Goal: Find specific page/section: Find specific page/section

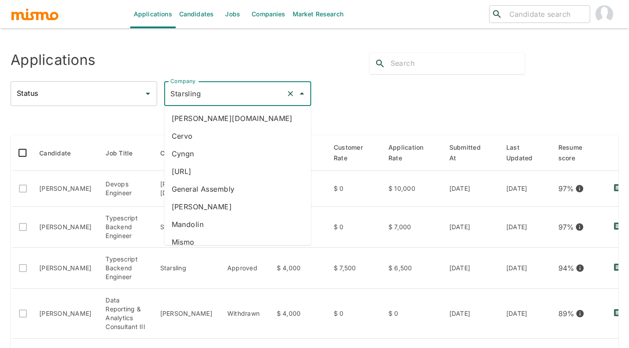
click at [211, 87] on input "Starsling" at bounding box center [225, 93] width 114 height 17
click at [210, 112] on li "[PERSON_NAME][DOMAIN_NAME]" at bounding box center [238, 119] width 147 height 18
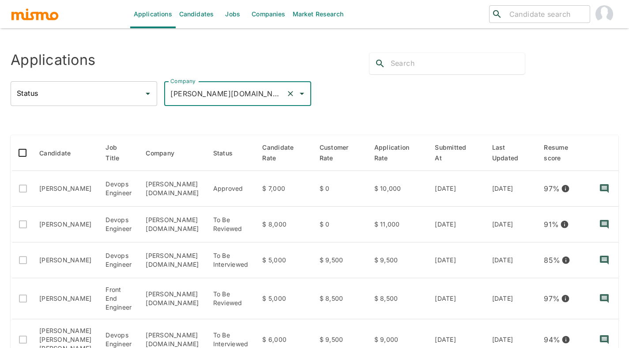
click at [213, 95] on input "[PERSON_NAME][DOMAIN_NAME]" at bounding box center [225, 93] width 114 height 17
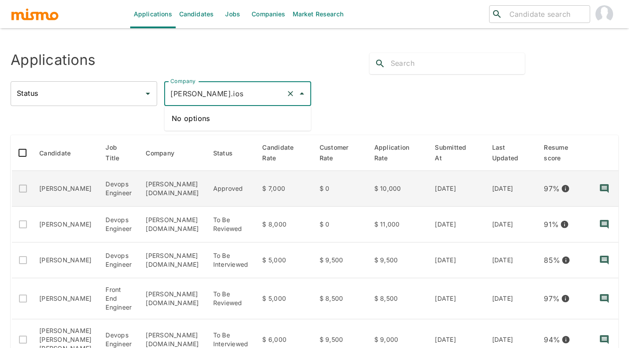
type input "[PERSON_NAME][DOMAIN_NAME]"
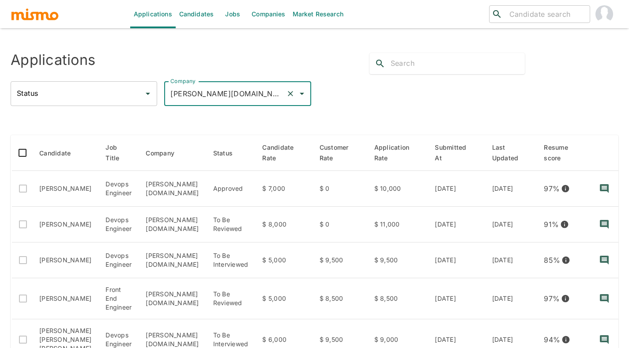
click at [296, 98] on div at bounding box center [295, 93] width 23 height 12
click at [289, 94] on icon "Clear" at bounding box center [290, 93] width 5 height 5
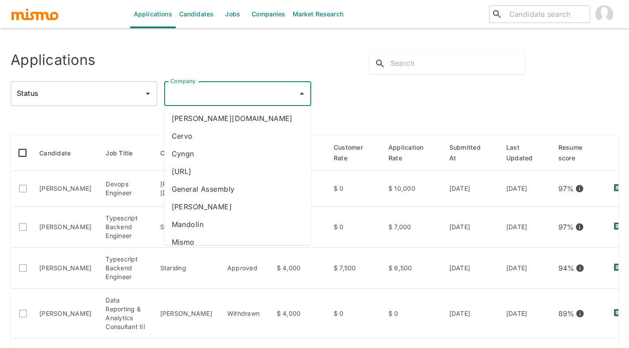
click at [202, 93] on input "Company" at bounding box center [230, 93] width 125 height 17
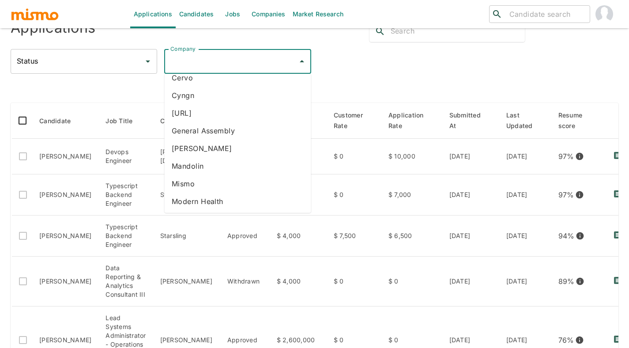
scroll to position [133, 0]
click at [252, 189] on li "Starsling" at bounding box center [238, 183] width 147 height 18
type input "Starsling"
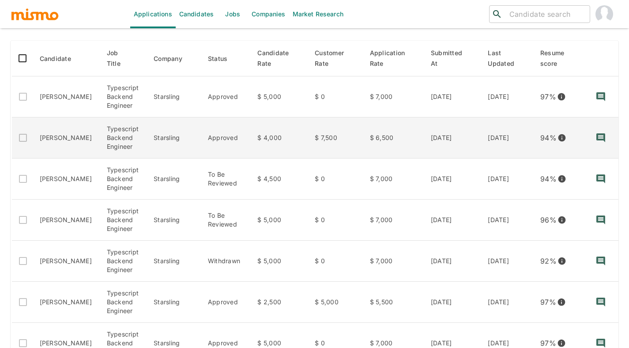
scroll to position [54, 0]
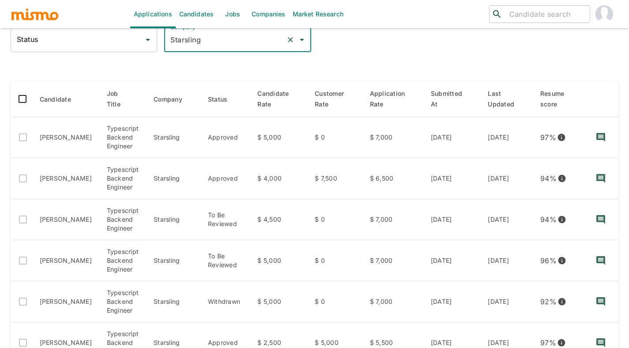
click at [212, 18] on link "Candidates" at bounding box center [197, 14] width 42 height 28
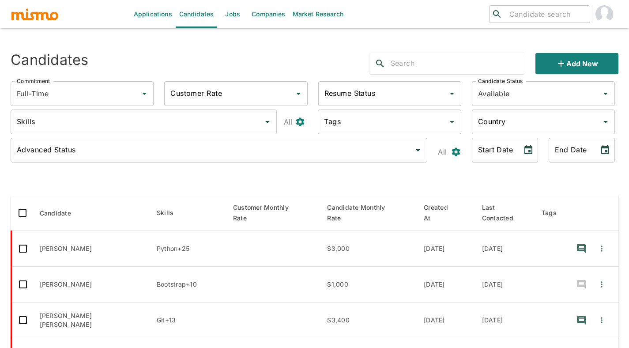
click at [428, 70] on input "text" at bounding box center [458, 64] width 135 height 14
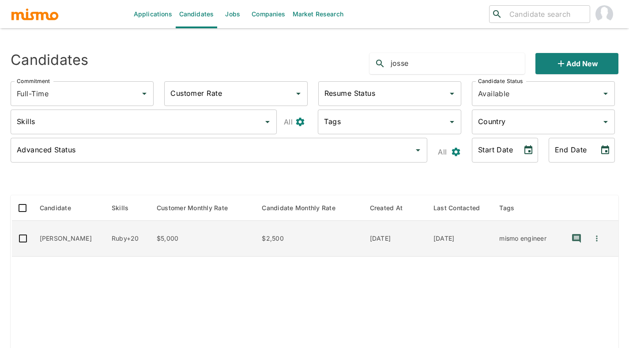
type input "josse"
click at [248, 235] on td "$5,000" at bounding box center [203, 239] width 106 height 36
